Goal: Information Seeking & Learning: Check status

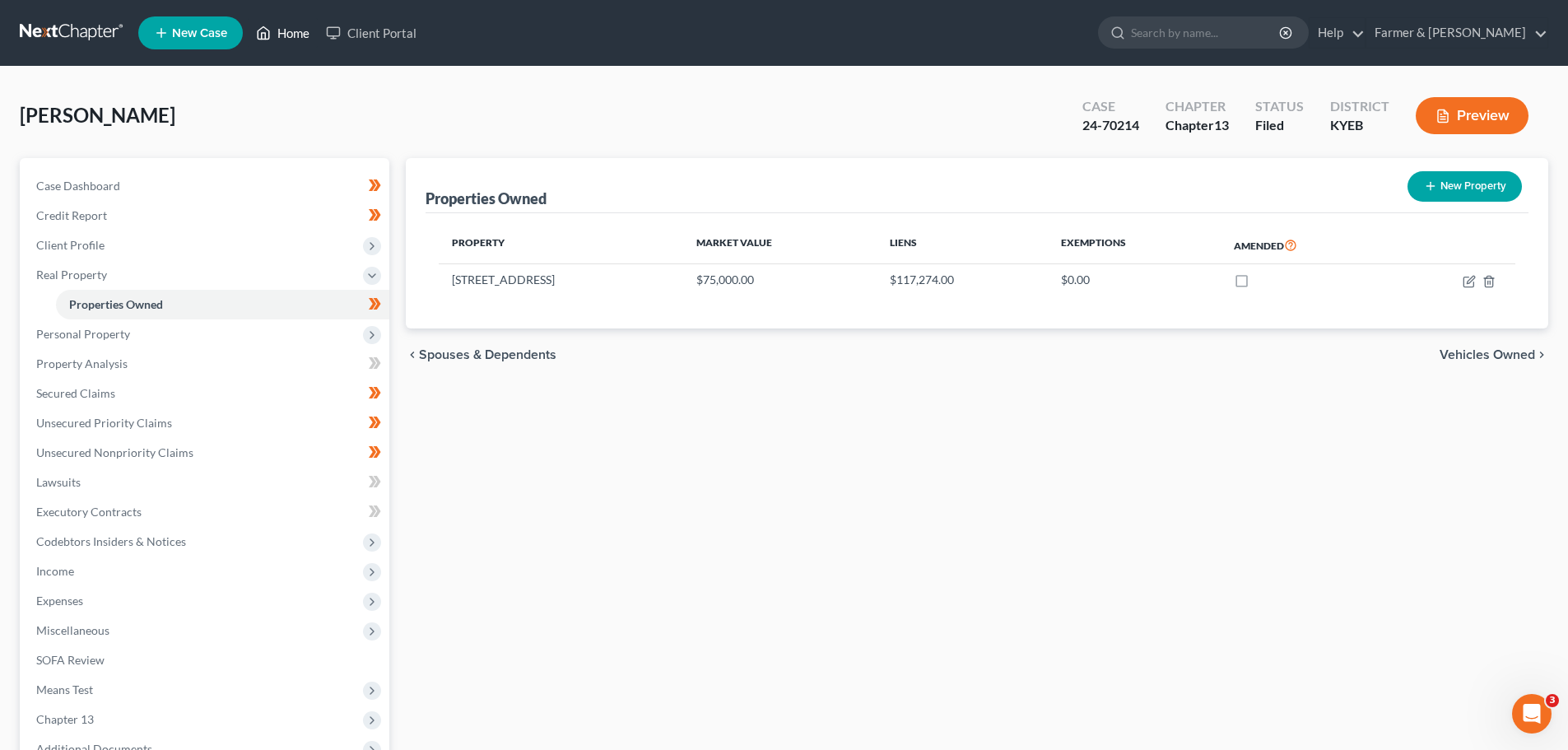
click at [286, 31] on link "Home" at bounding box center [283, 33] width 70 height 30
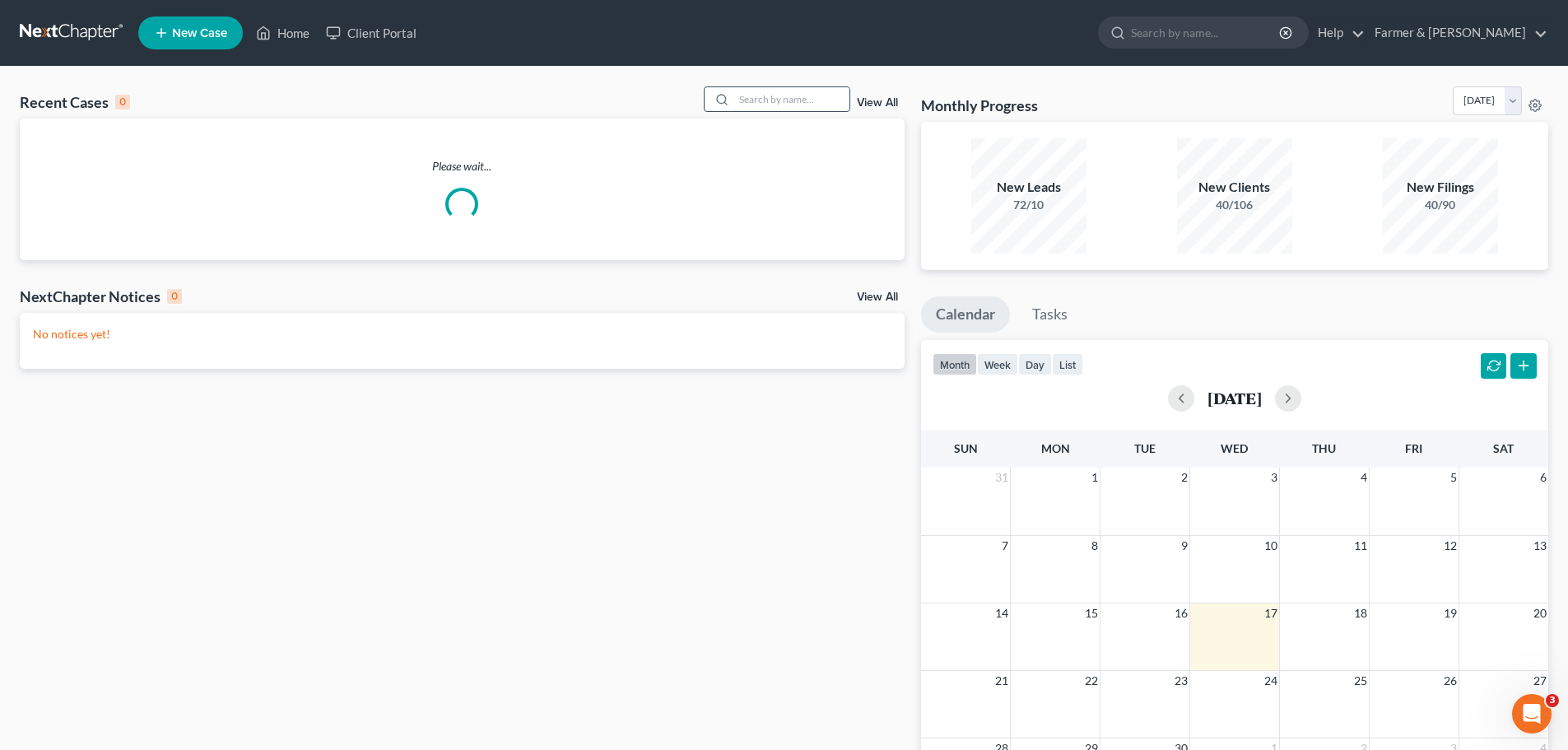
click at [742, 101] on input "search" at bounding box center [791, 99] width 115 height 24
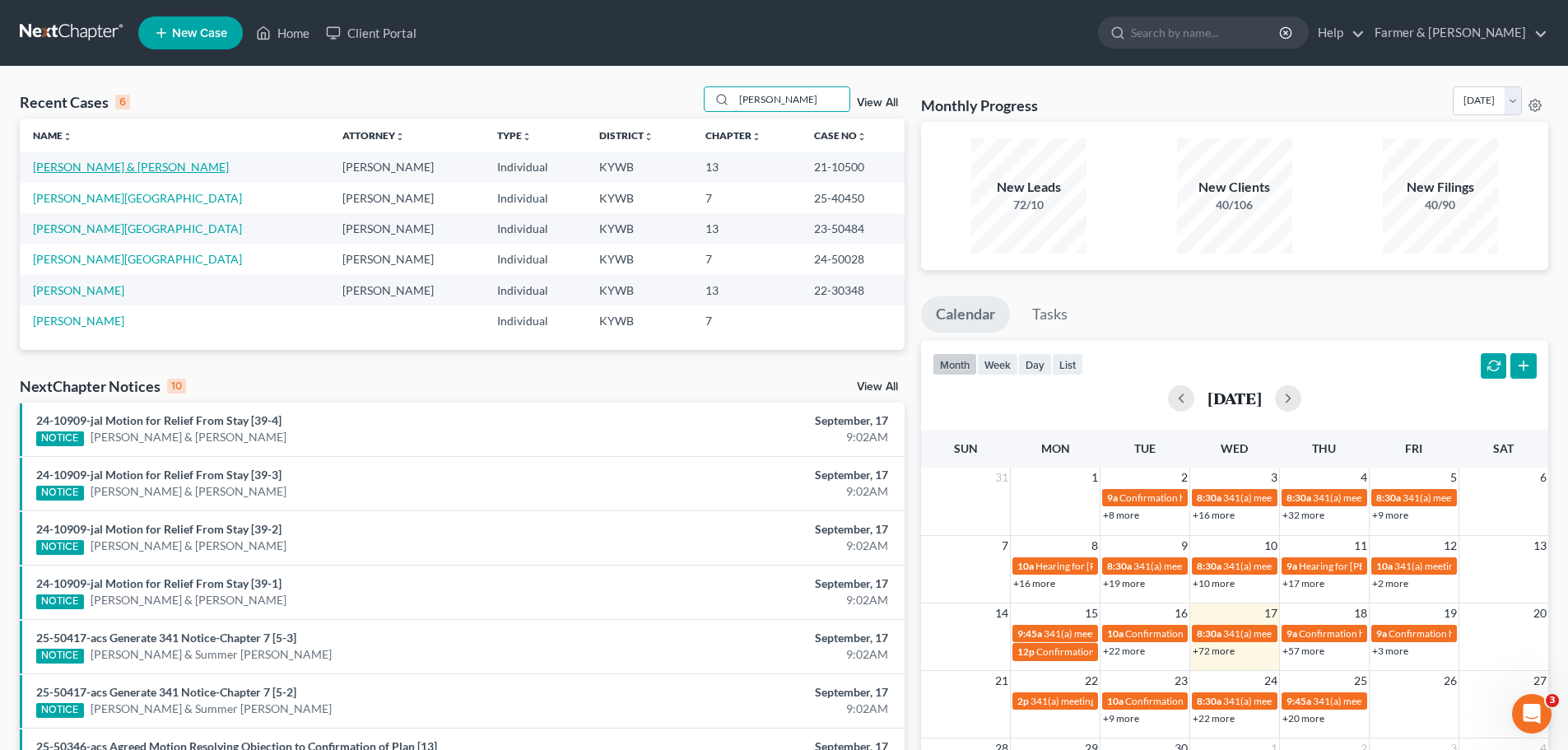
type input "[PERSON_NAME]"
click at [137, 166] on link "[PERSON_NAME] & [PERSON_NAME]" at bounding box center [130, 166] width 196 height 14
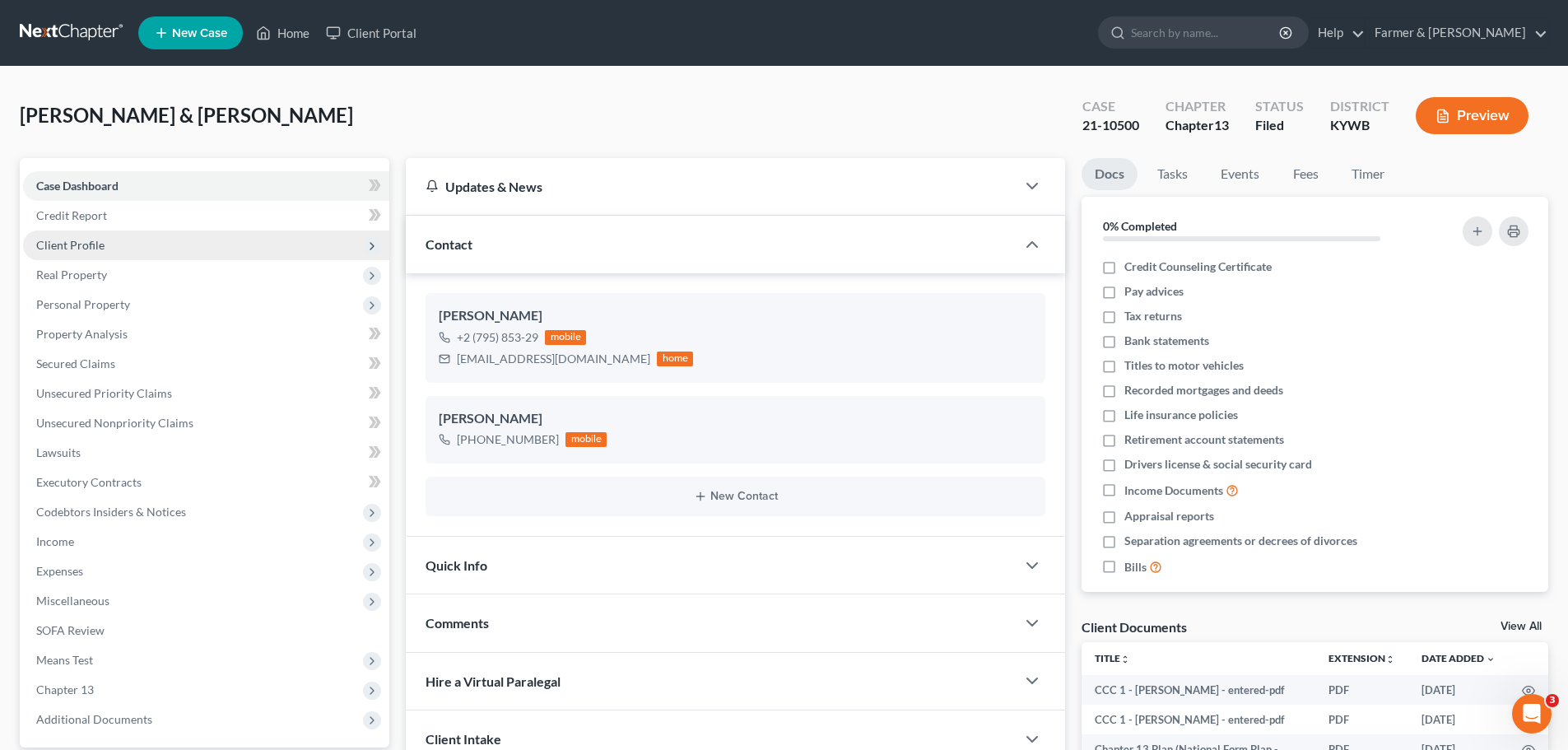
click at [66, 245] on span "Client Profile" at bounding box center [70, 244] width 69 height 14
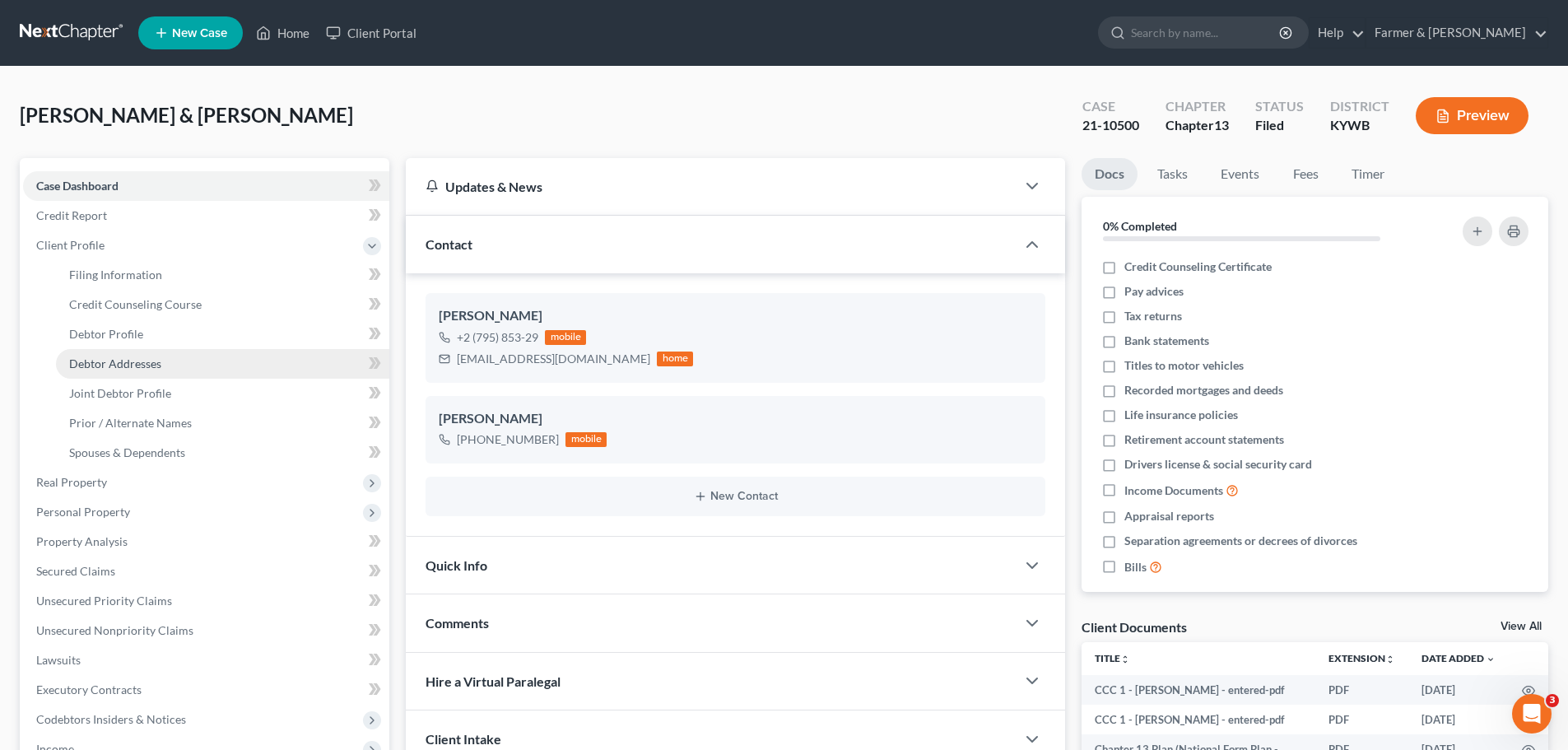
click at [104, 361] on span "Debtor Addresses" at bounding box center [116, 363] width 93 height 14
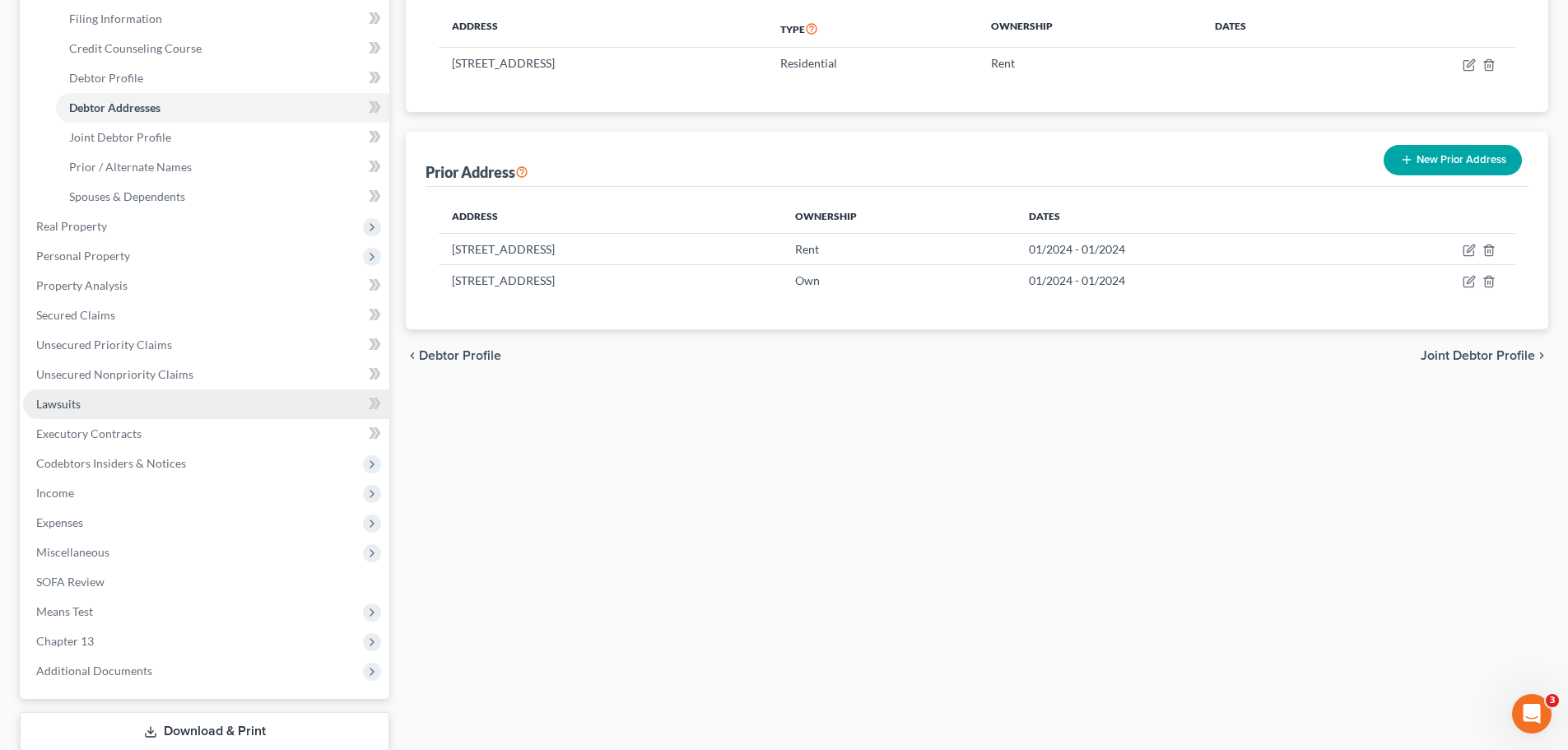
scroll to position [362, 0]
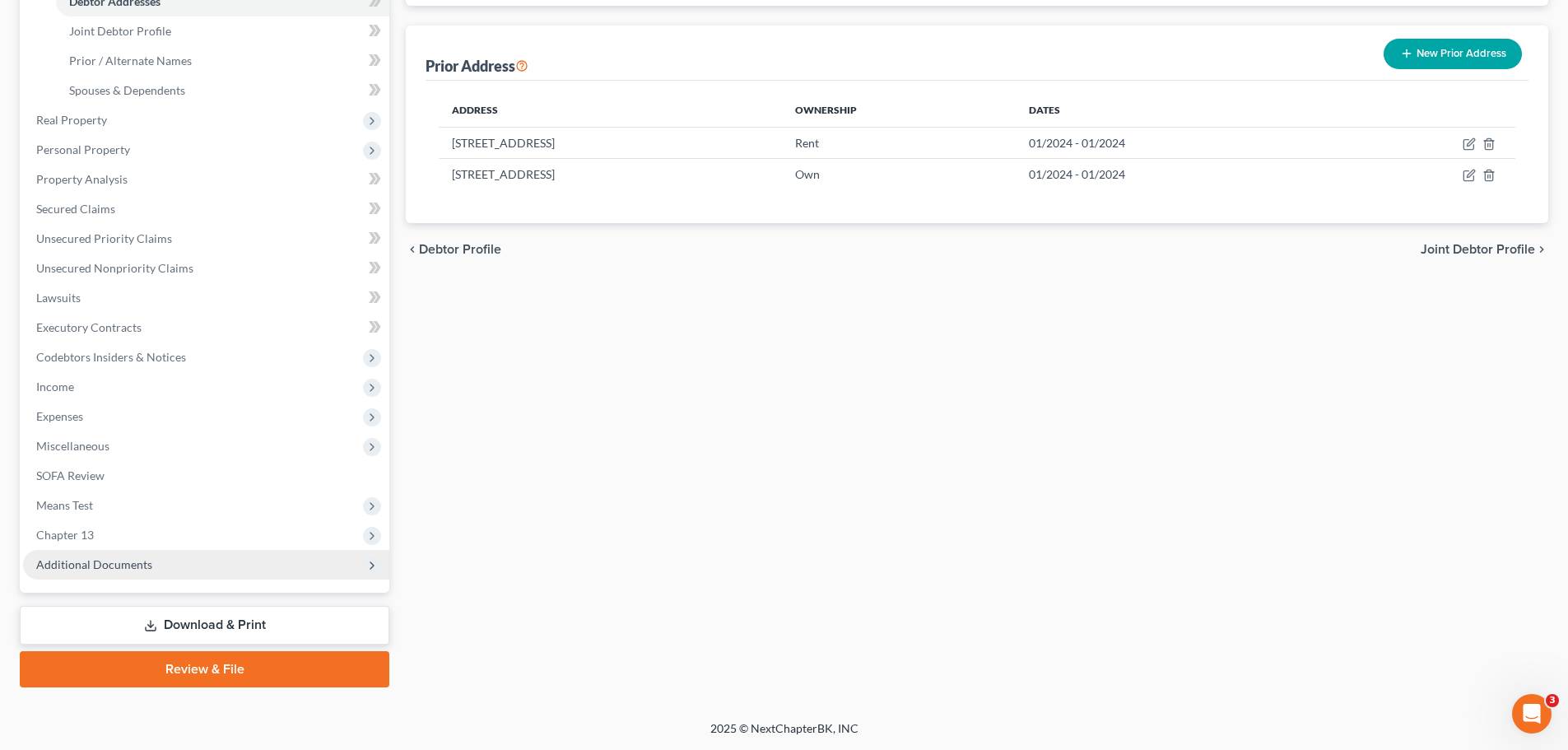
click at [123, 570] on span "Additional Documents" at bounding box center [93, 564] width 116 height 14
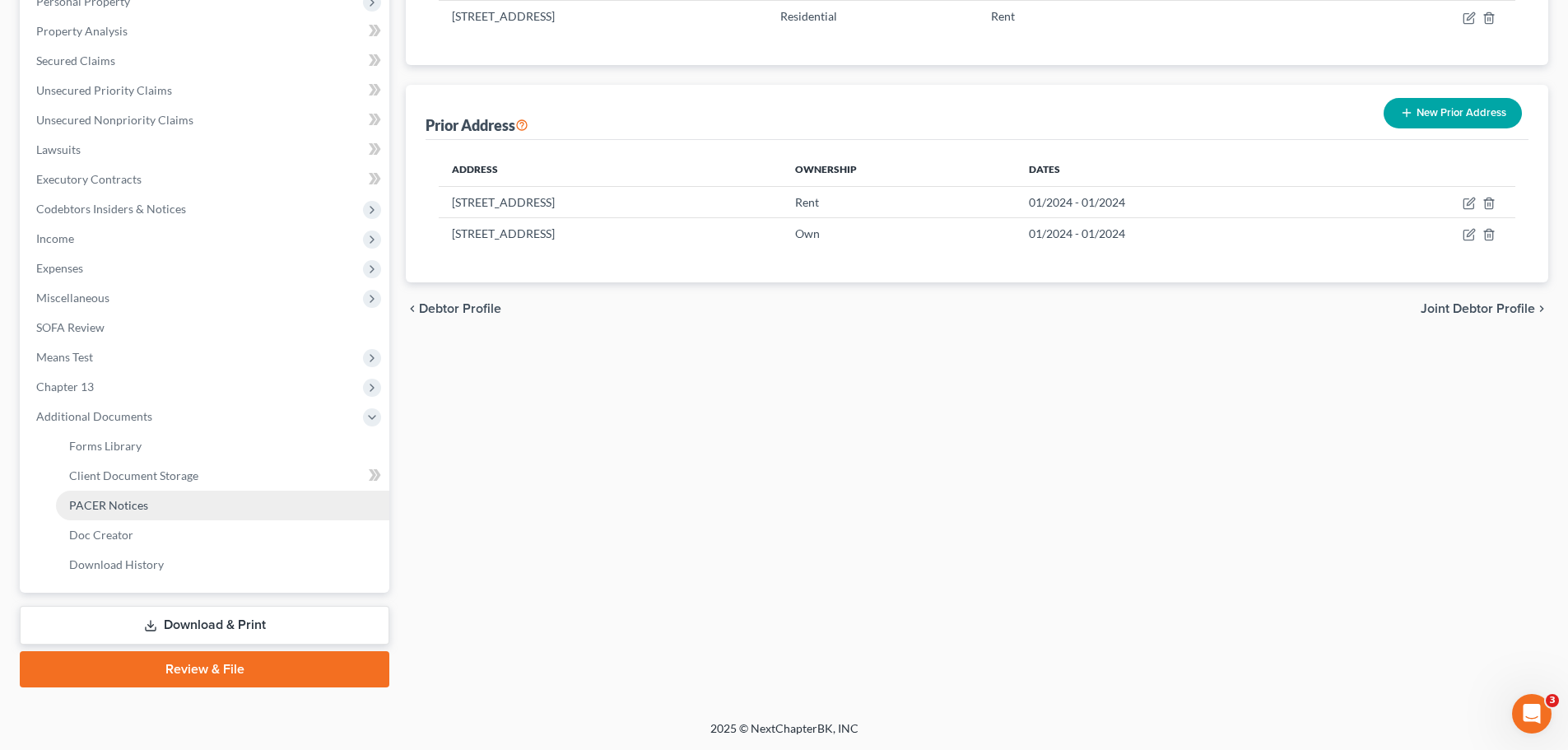
click at [111, 493] on link "PACER Notices" at bounding box center [222, 505] width 333 height 30
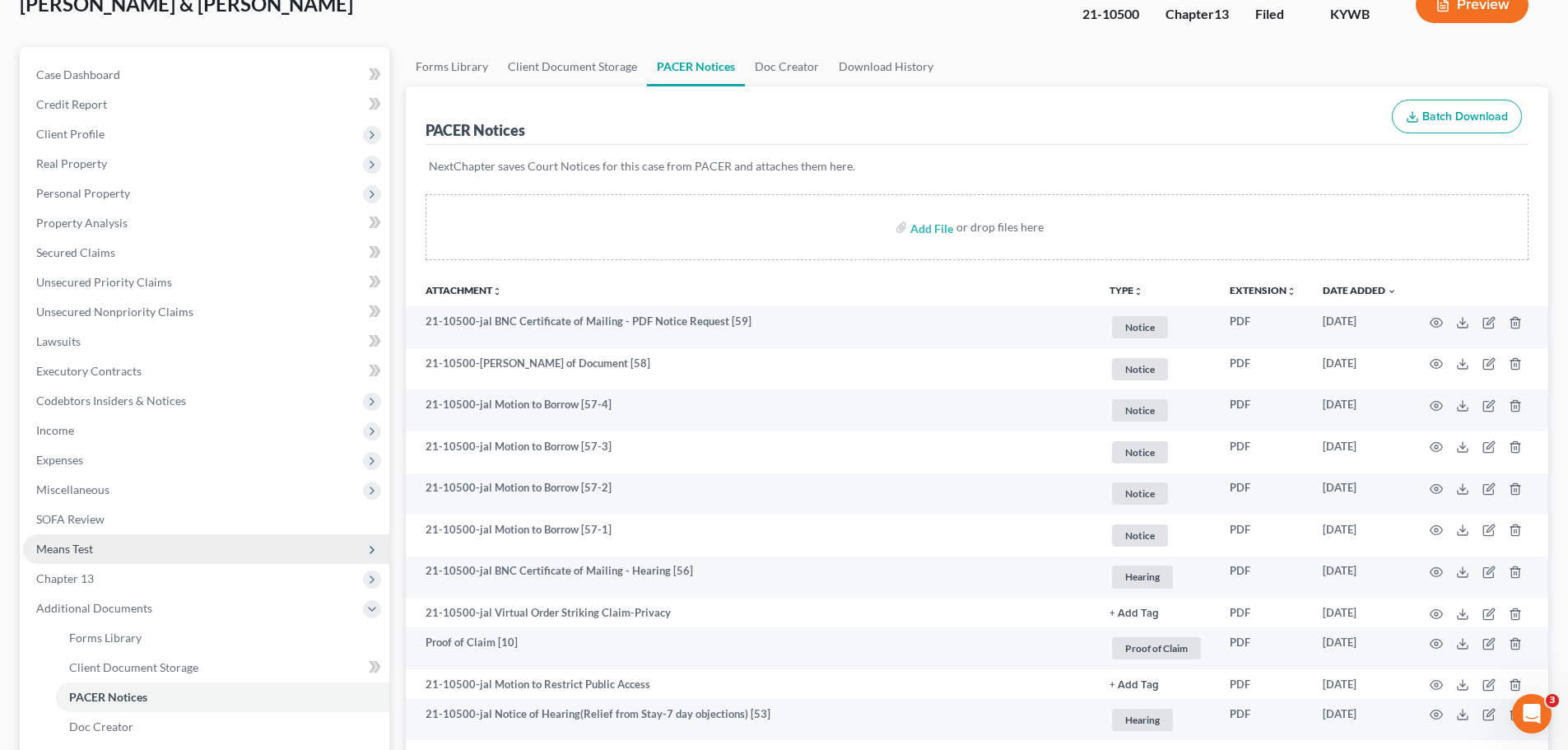
scroll to position [82, 0]
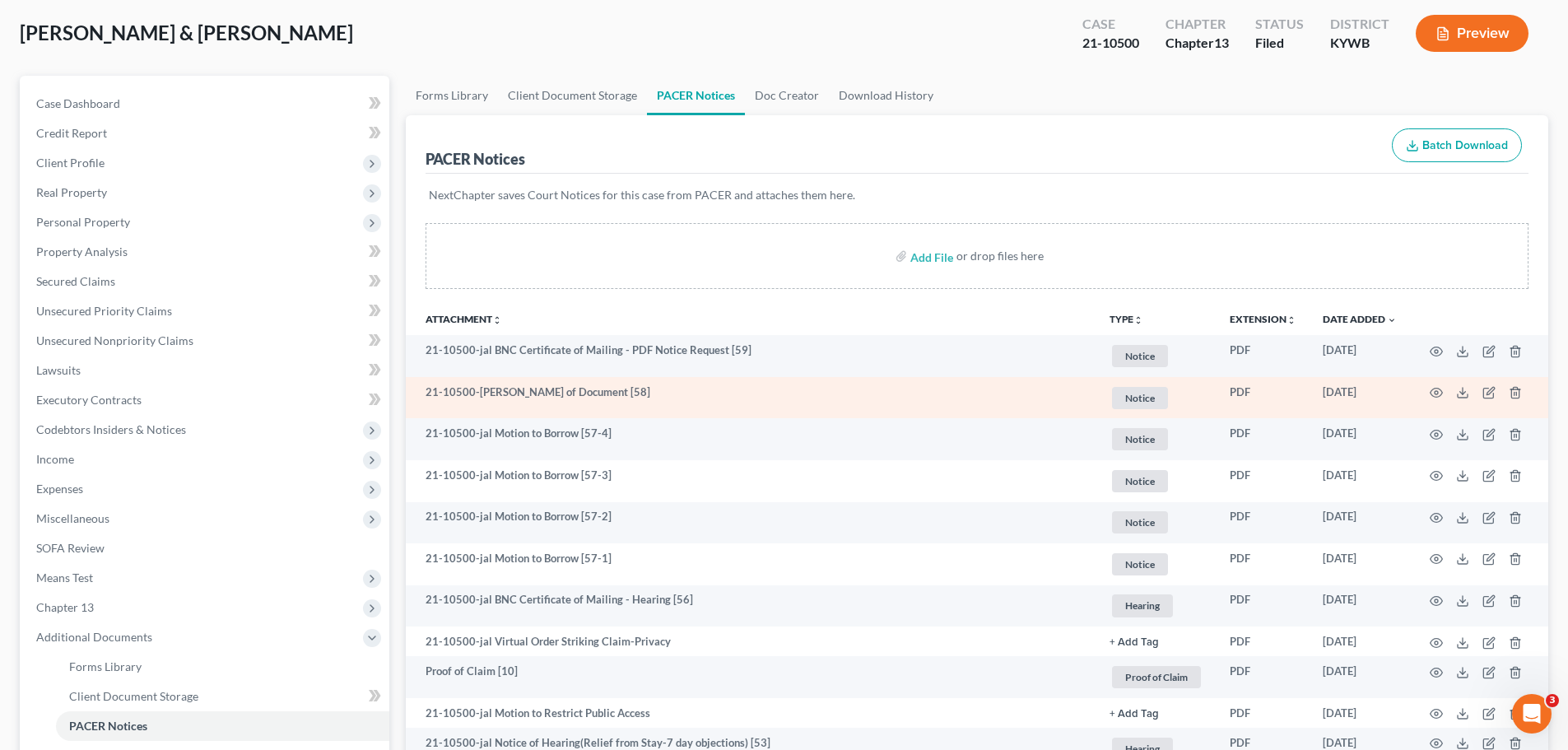
click at [1439, 385] on td at bounding box center [1479, 398] width 138 height 42
click at [1434, 391] on icon "button" at bounding box center [1436, 392] width 13 height 13
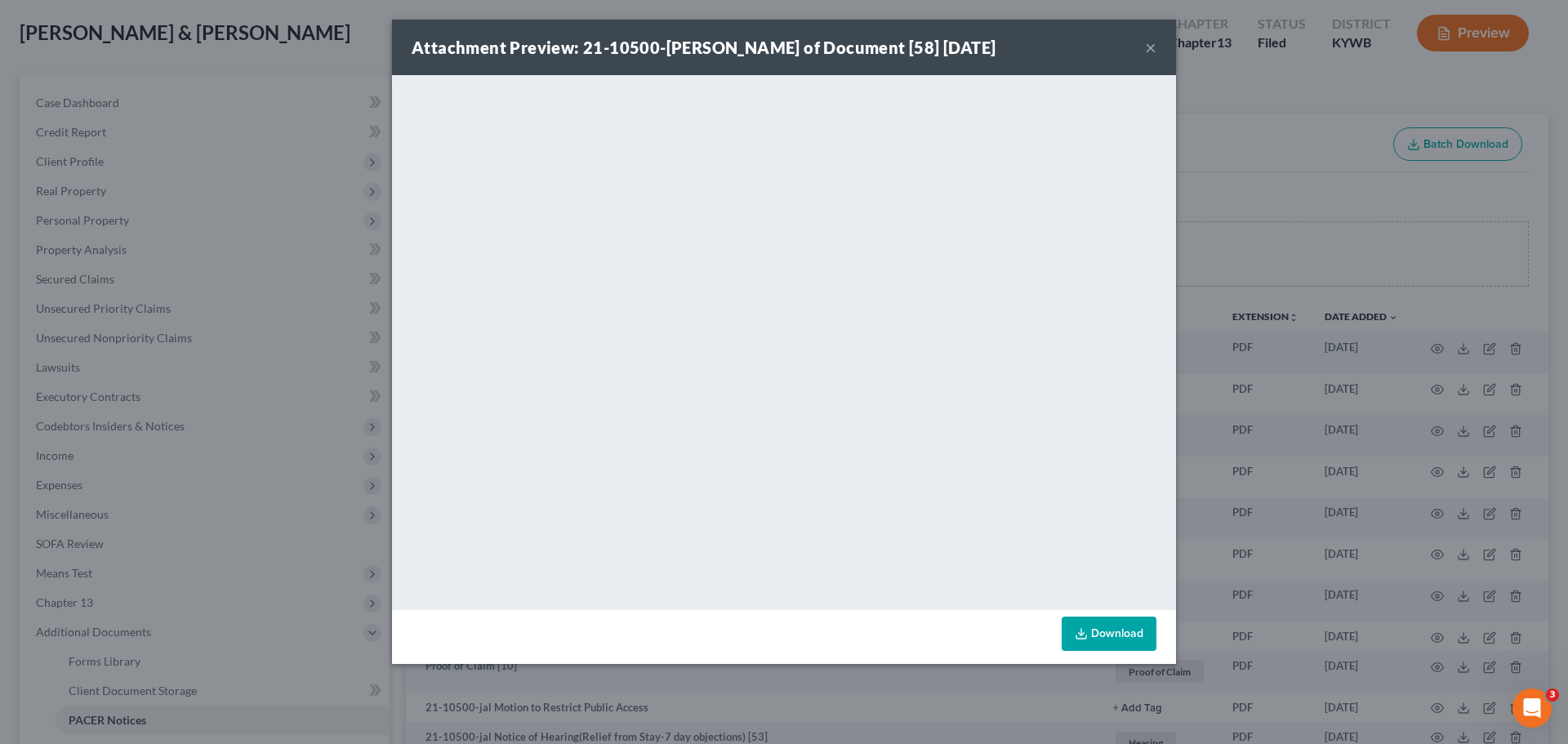
click at [1145, 48] on button "×" at bounding box center [1150, 47] width 11 height 20
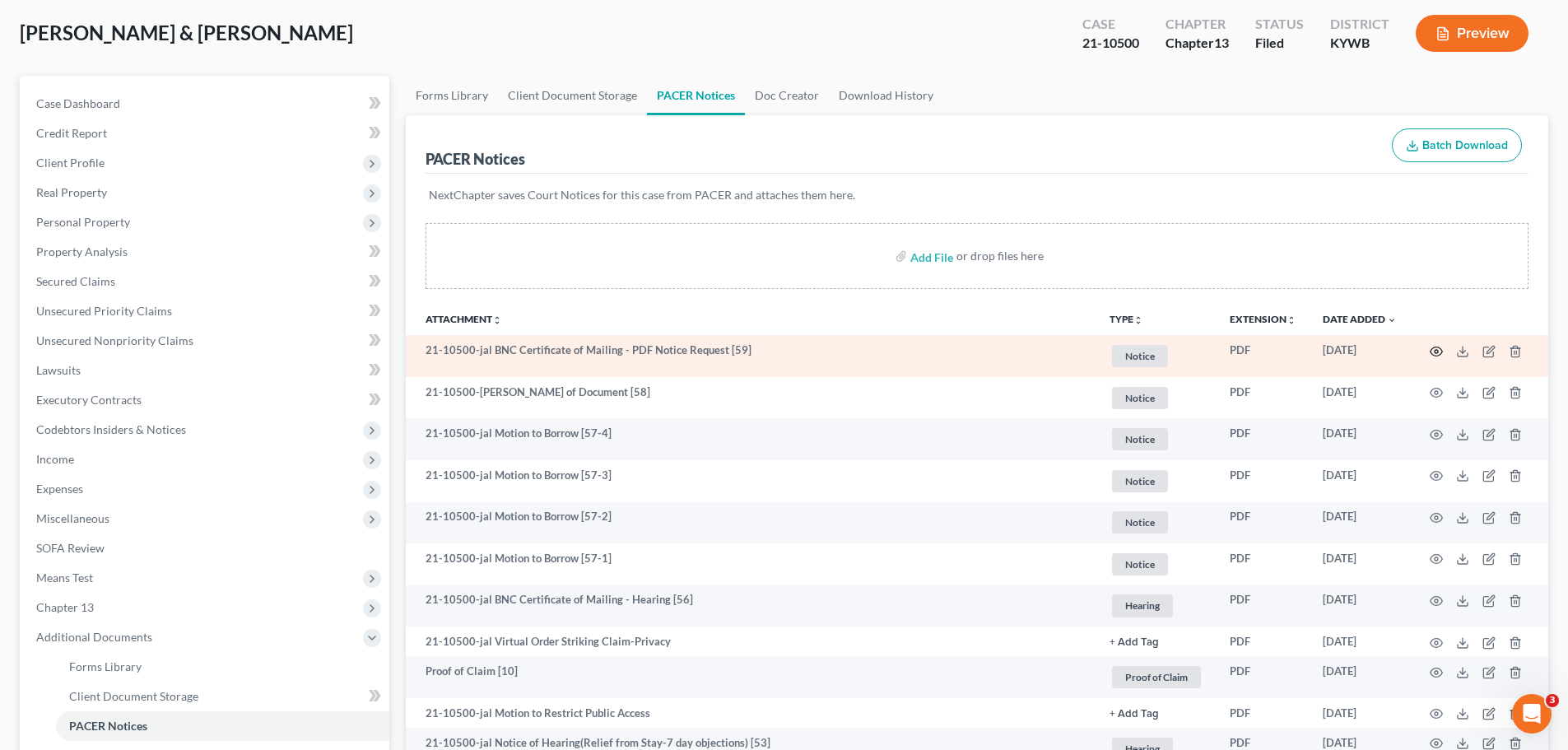
click at [1436, 347] on icon "button" at bounding box center [1437, 351] width 12 height 9
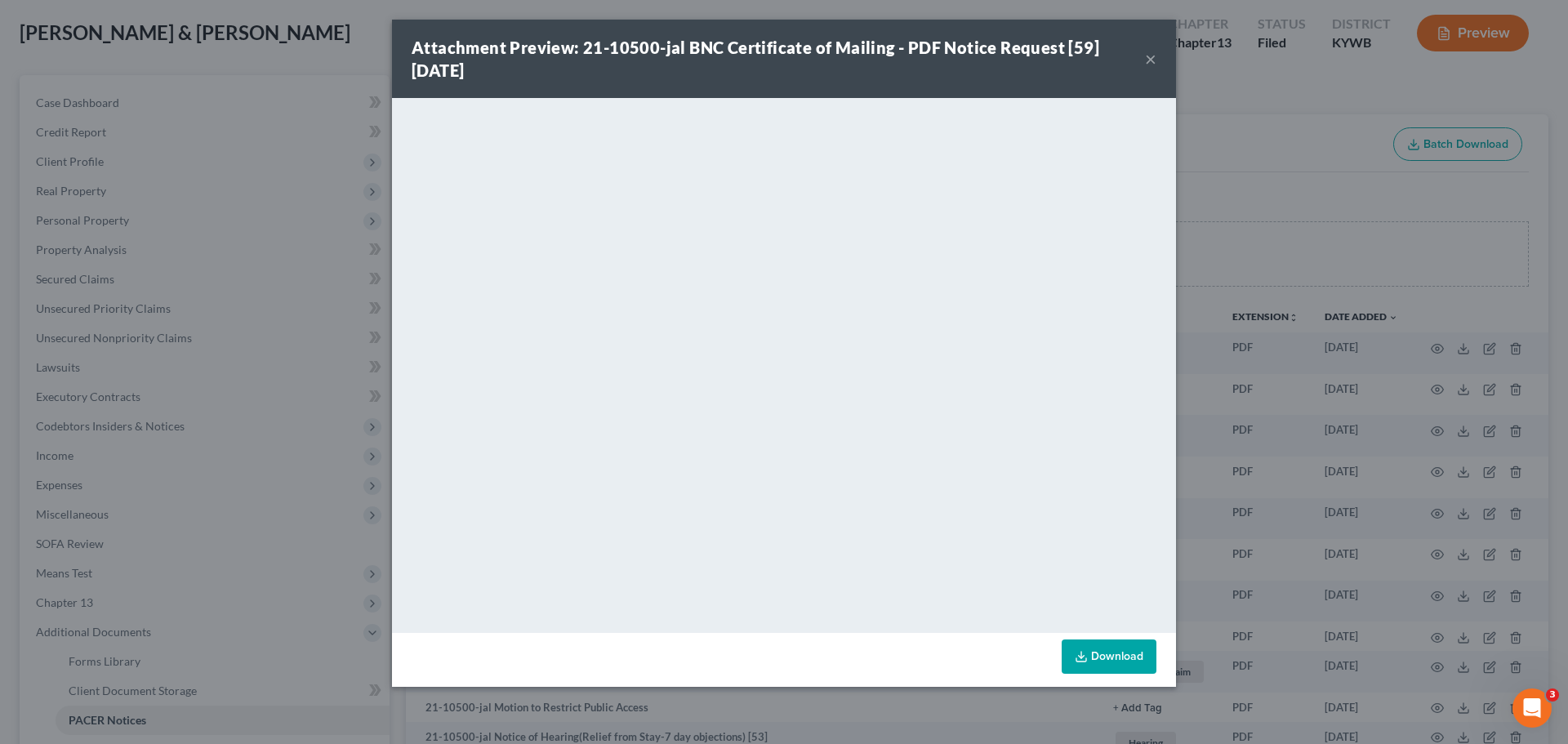
click at [1153, 56] on button "×" at bounding box center [1150, 59] width 11 height 20
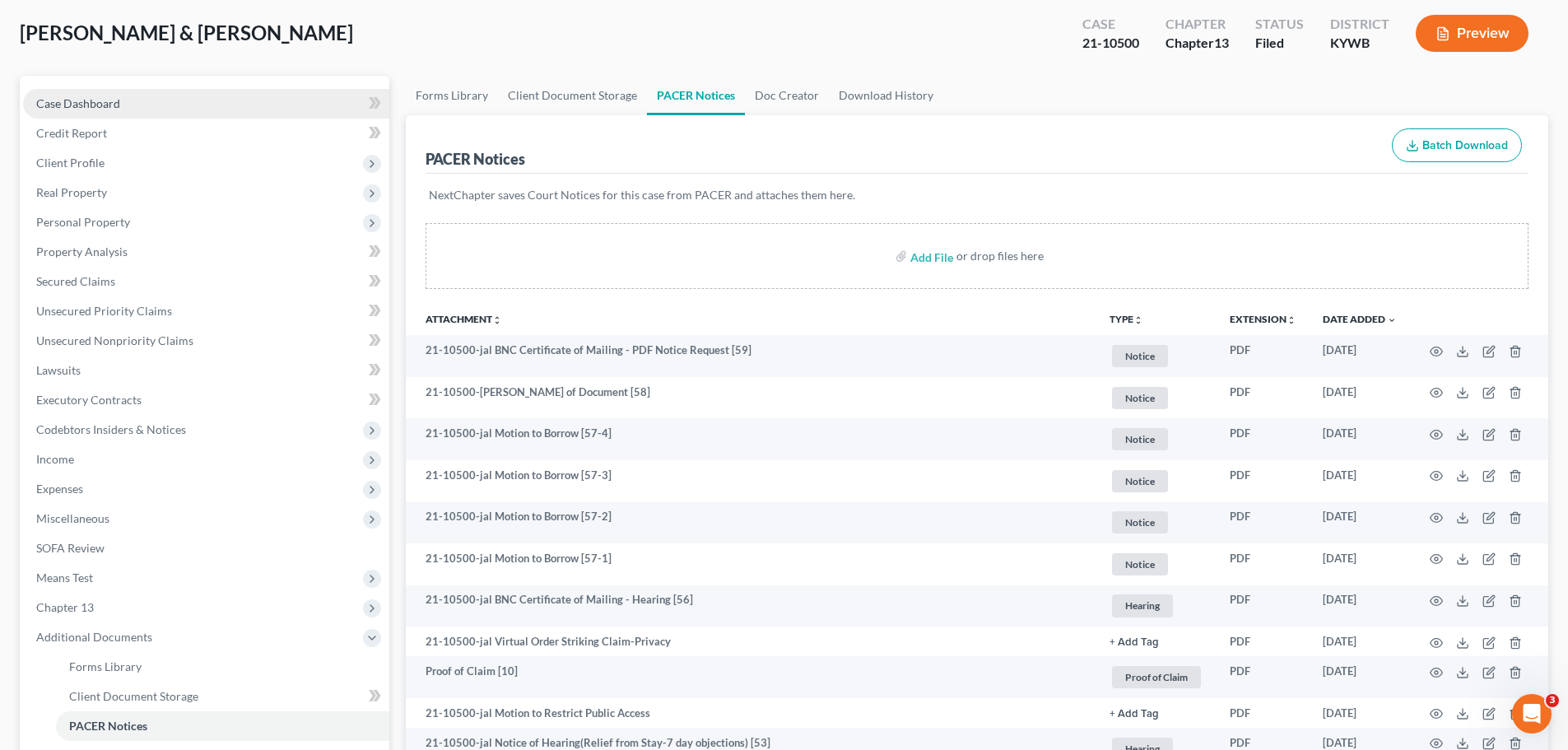
click at [94, 102] on span "Case Dashboard" at bounding box center [78, 103] width 84 height 14
